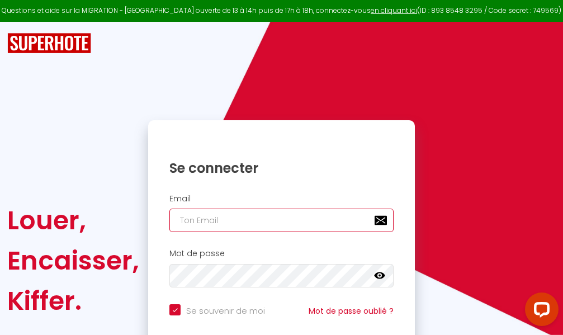
click at [267, 221] on input "email" at bounding box center [281, 219] width 224 height 23
type input "m"
checkbox input "true"
type input "ma"
checkbox input "true"
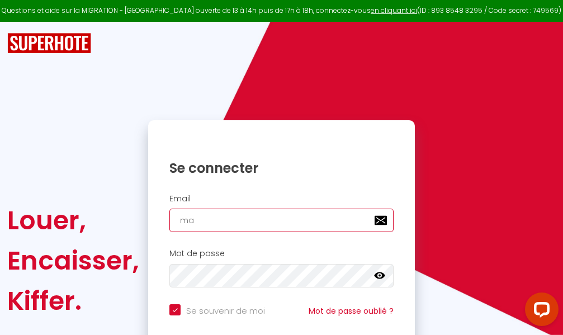
type input "mar"
checkbox input "true"
type input "marc"
checkbox input "true"
type input "marcd"
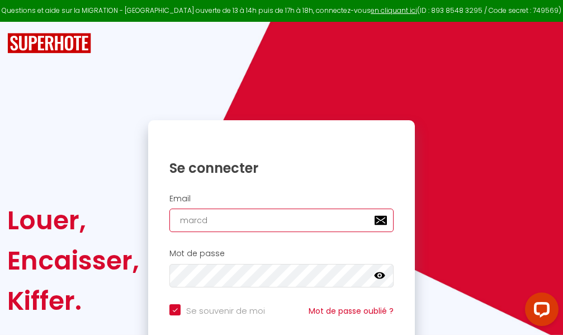
checkbox input "true"
type input "marcdp"
checkbox input "true"
type input "marcdpo"
checkbox input "true"
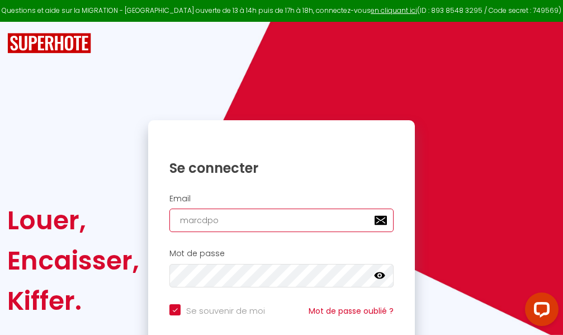
type input "marcdpoz"
checkbox input "true"
type input "marcdpoz."
checkbox input "true"
type input "marcdpoz.l"
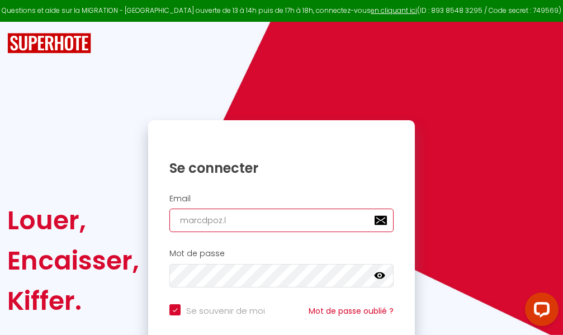
checkbox input "true"
type input "marcdpoz.lo"
checkbox input "true"
type input "marcdpoz.loc"
checkbox input "true"
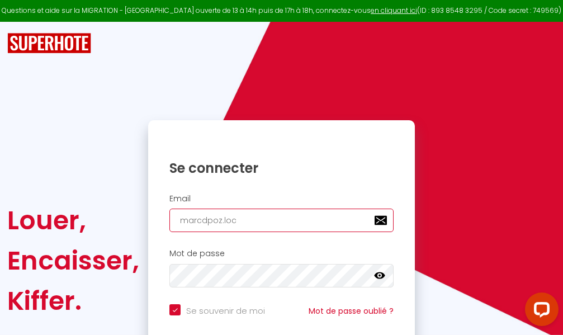
type input "marcdpoz.loca"
checkbox input "true"
type input "marcdpoz.locat"
checkbox input "true"
type input "marcdpoz.locati"
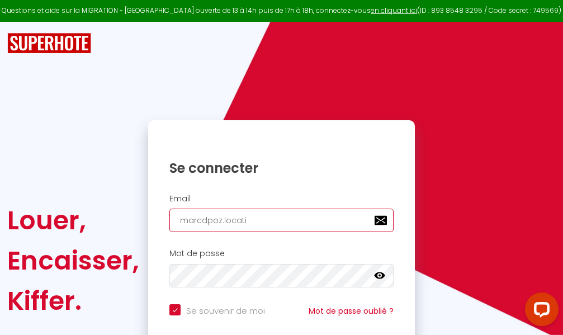
checkbox input "true"
type input "marcdpoz.locatio"
checkbox input "true"
type input "marcdpoz.location"
checkbox input "true"
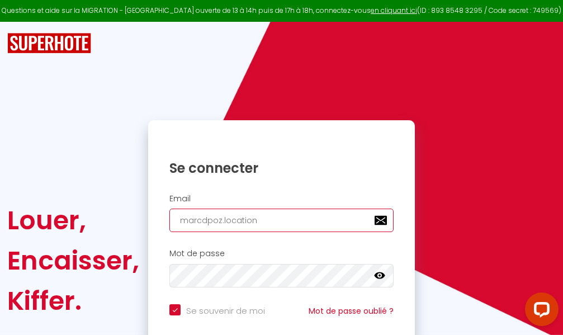
type input "marcdpoz.location@"
checkbox input "true"
type input "marcdpoz.location@g"
checkbox input "true"
type input "marcdpoz.location@gm"
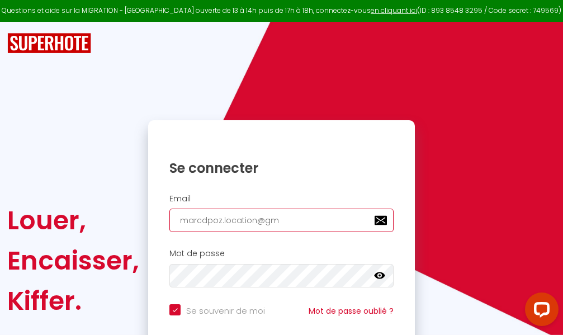
checkbox input "true"
type input "marcdpoz.location@gma"
checkbox input "true"
type input "marcdpoz.location@gmai"
checkbox input "true"
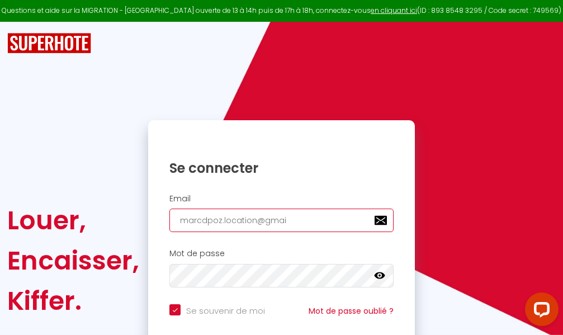
type input "marcdpoz.location@gmail"
checkbox input "true"
type input "marcdpoz.location@gmail."
checkbox input "true"
type input "marcdpoz.location@gmail.c"
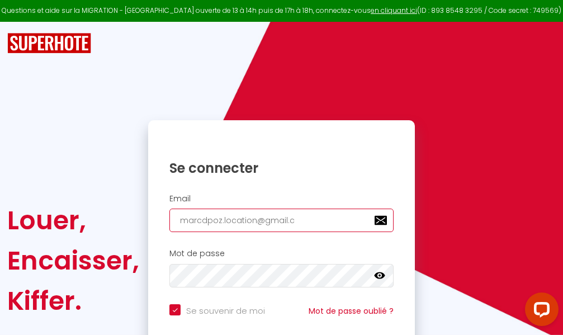
checkbox input "true"
type input "marcdpoz.location@gmail.co"
checkbox input "true"
type input "marcdpoz.location@gmail.com"
checkbox input "true"
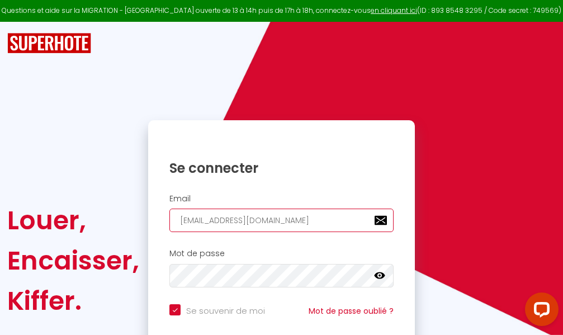
type input "marcdpoz.location@gmail.com"
click at [298, 222] on input "email" at bounding box center [281, 219] width 224 height 23
